Goal: Task Accomplishment & Management: Manage account settings

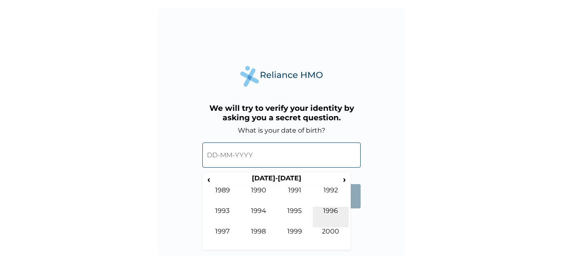
click at [334, 210] on td "1996" at bounding box center [331, 217] width 36 height 21
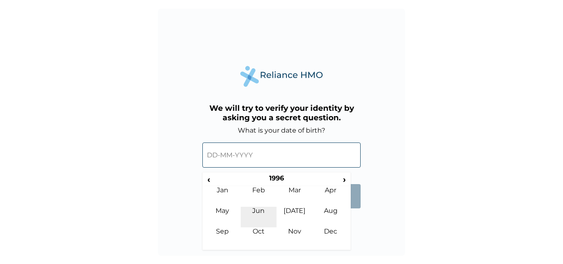
click at [265, 210] on td "Jun" at bounding box center [259, 217] width 36 height 21
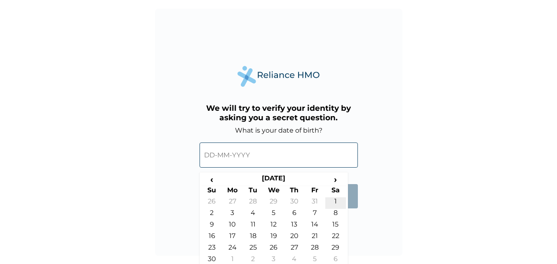
click at [335, 200] on td "1" at bounding box center [335, 204] width 21 height 12
type input "[DATE]"
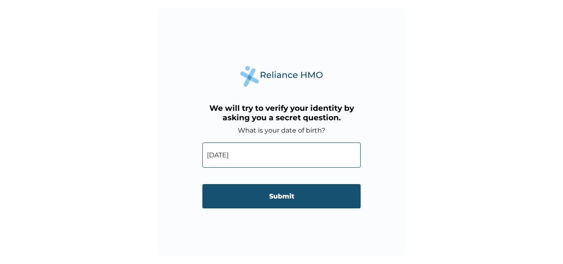
click at [280, 198] on input "Submit" at bounding box center [282, 196] width 158 height 24
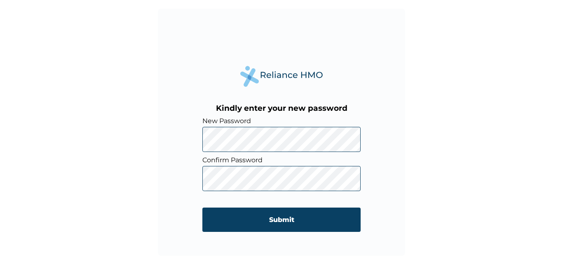
click at [242, 198] on form "New Password Confirm Password Submit" at bounding box center [282, 178] width 158 height 123
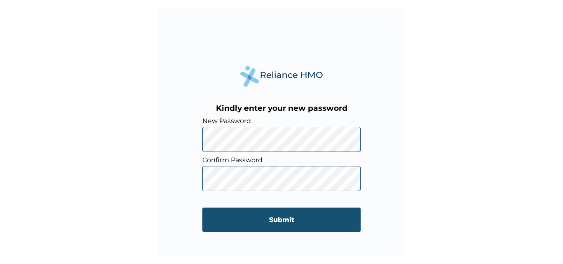
click at [274, 217] on input "Submit" at bounding box center [282, 220] width 158 height 24
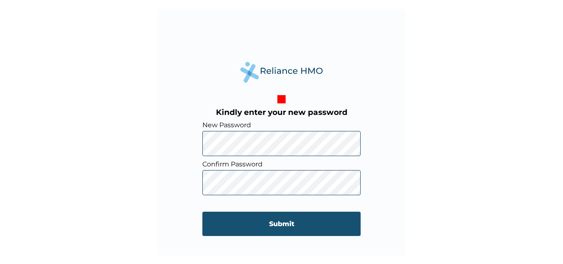
click at [262, 222] on input "Submit" at bounding box center [282, 224] width 158 height 24
